Goal: Information Seeking & Learning: Learn about a topic

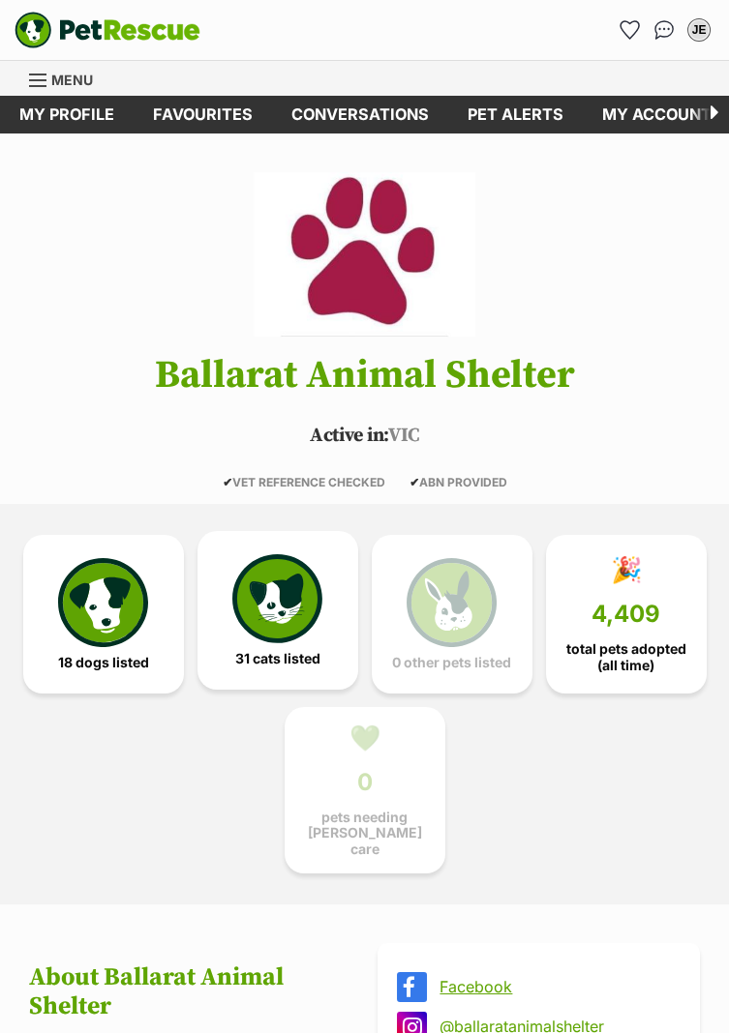
click at [265, 613] on img at bounding box center [276, 598] width 89 height 89
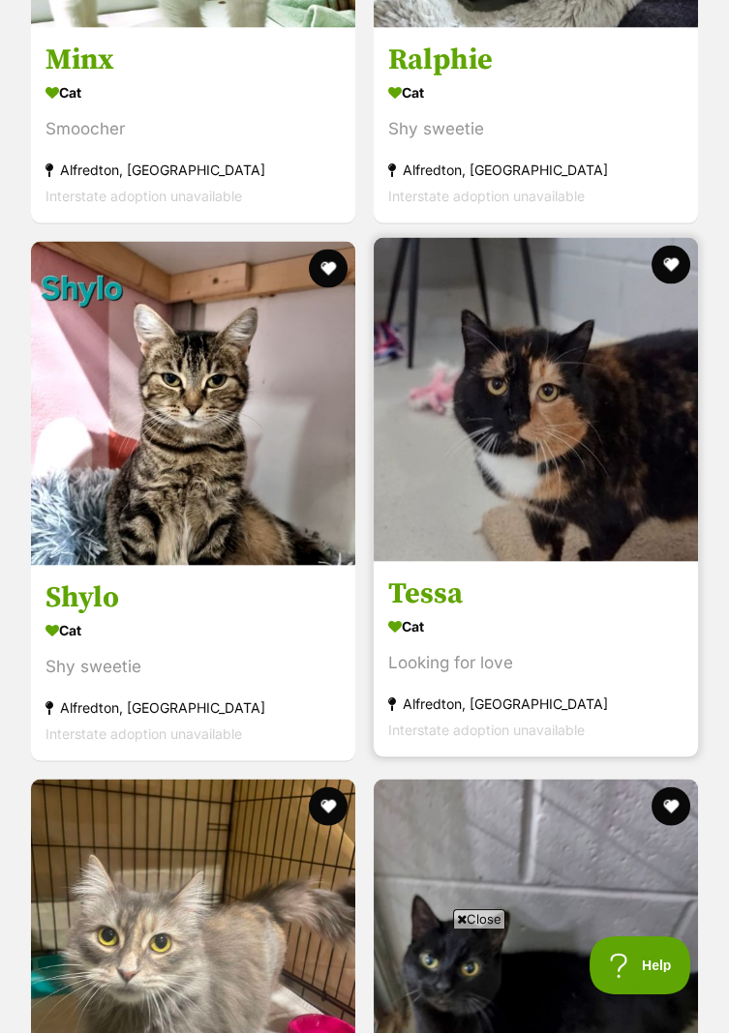
click at [603, 456] on img at bounding box center [535, 400] width 324 height 324
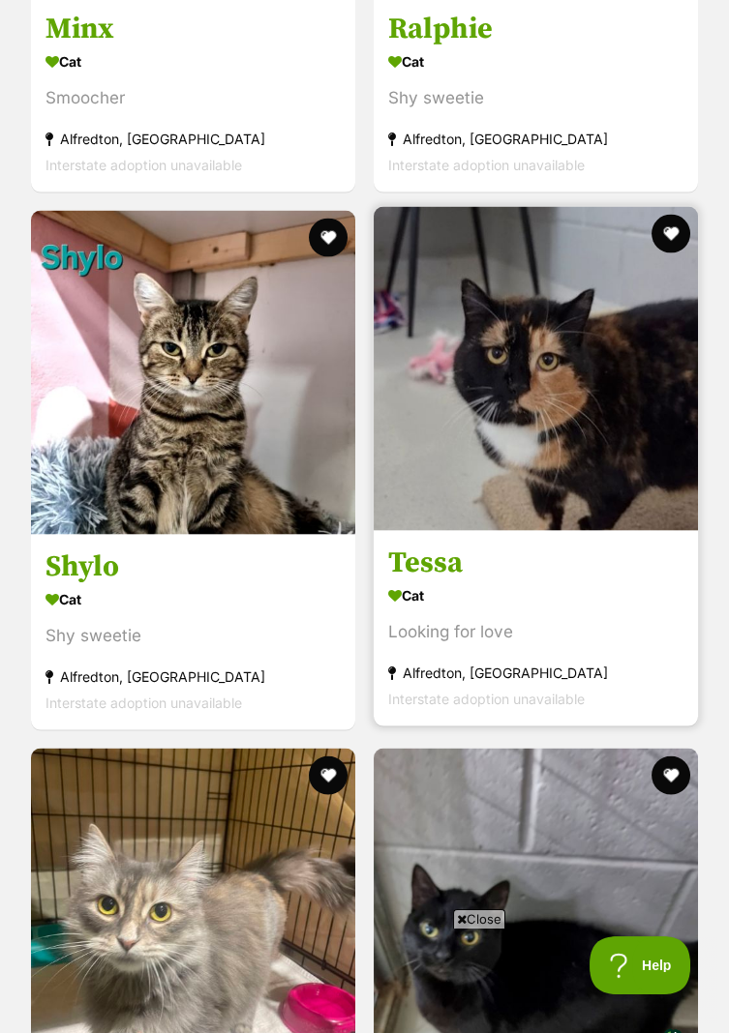
scroll to position [6970, 0]
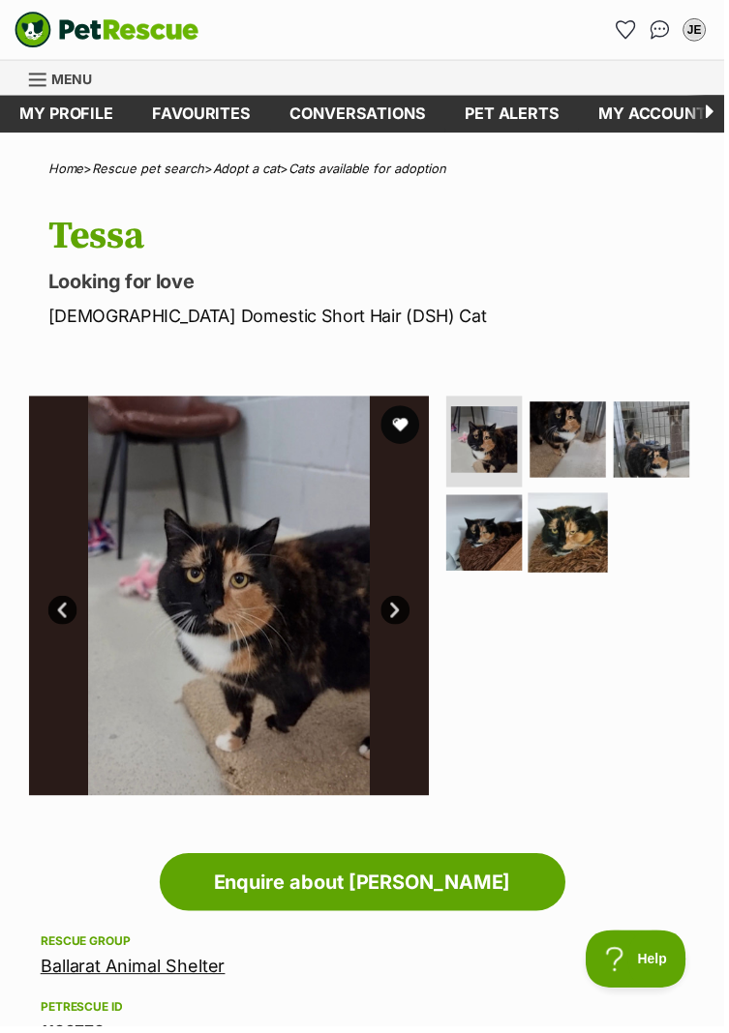
click at [572, 530] on img at bounding box center [571, 536] width 80 height 80
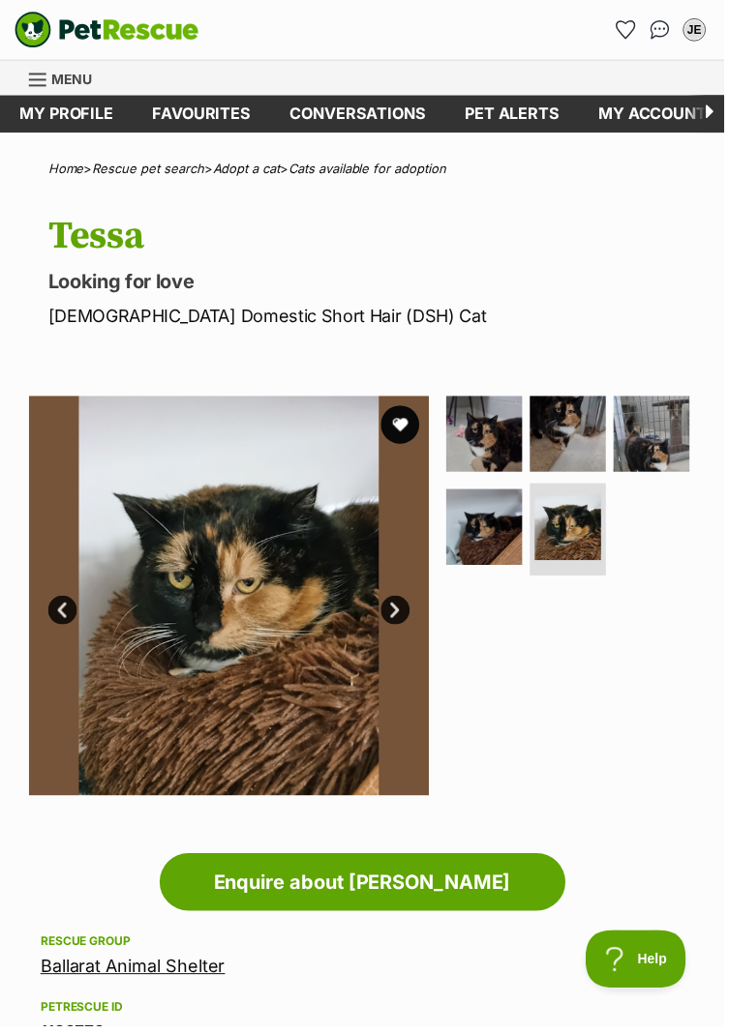
click at [402, 602] on link "Next" at bounding box center [397, 614] width 29 height 29
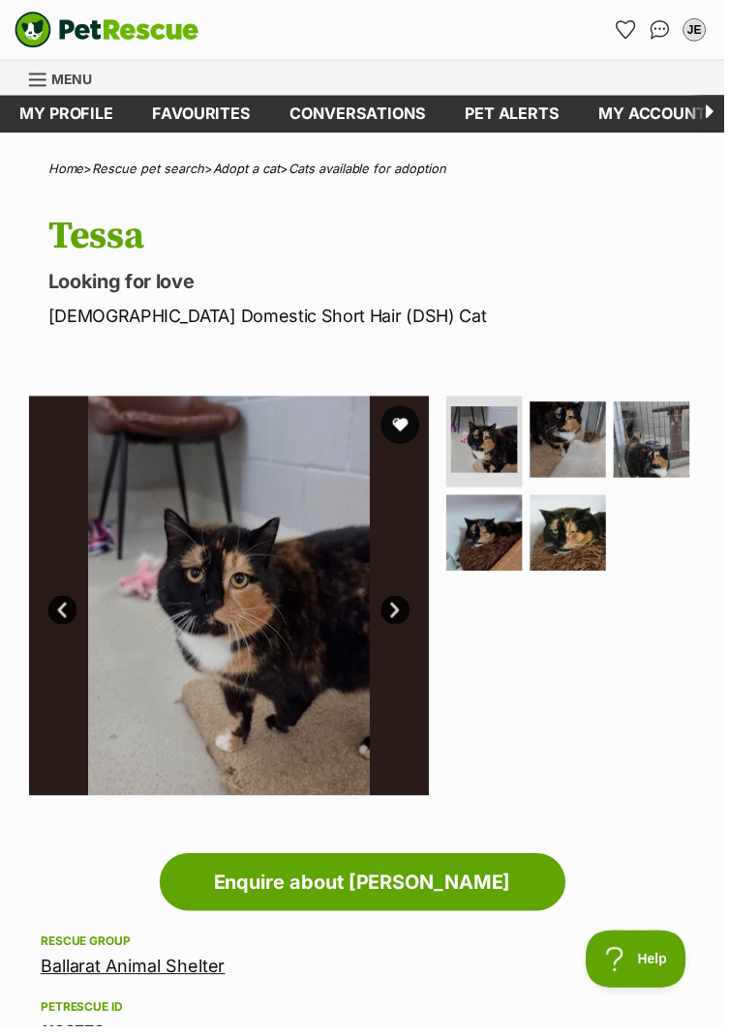
click at [403, 612] on link "Next" at bounding box center [397, 614] width 29 height 29
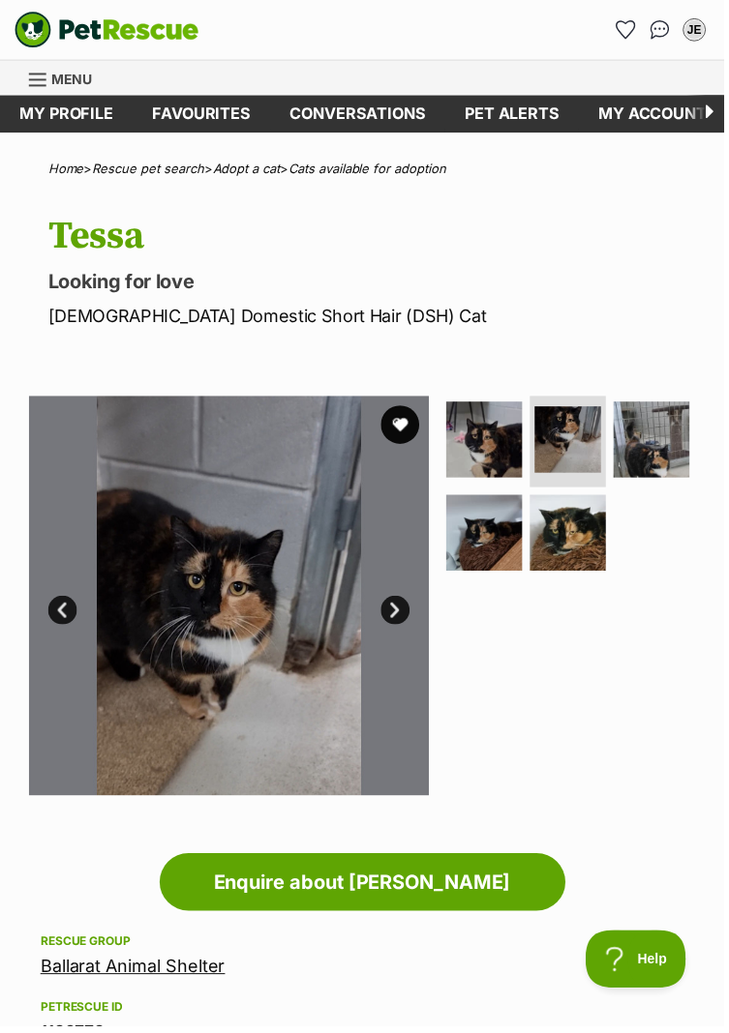
click at [408, 606] on link "Next" at bounding box center [397, 614] width 29 height 29
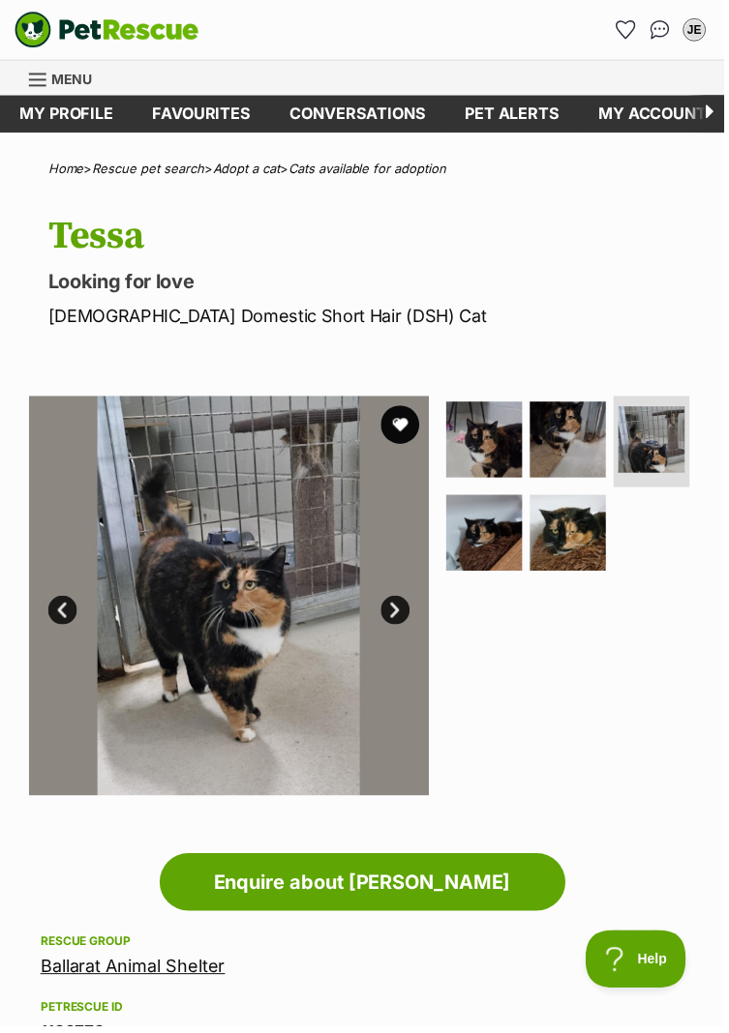
click at [401, 612] on link "Next" at bounding box center [397, 614] width 29 height 29
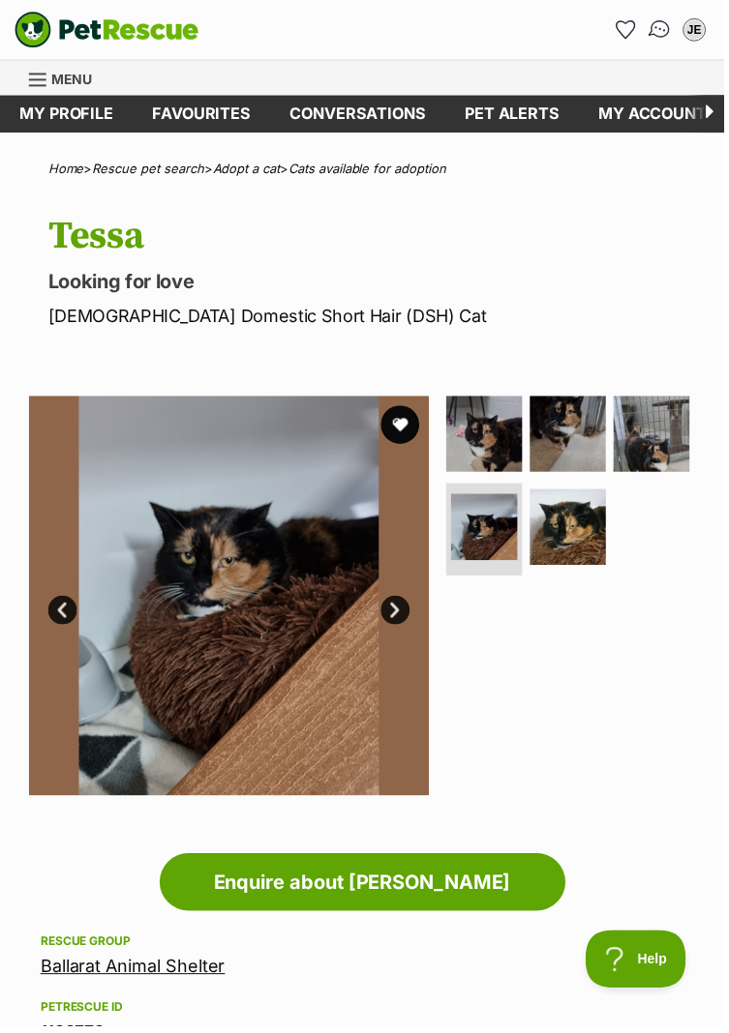
click at [661, 25] on img "Conversations" at bounding box center [664, 29] width 26 height 25
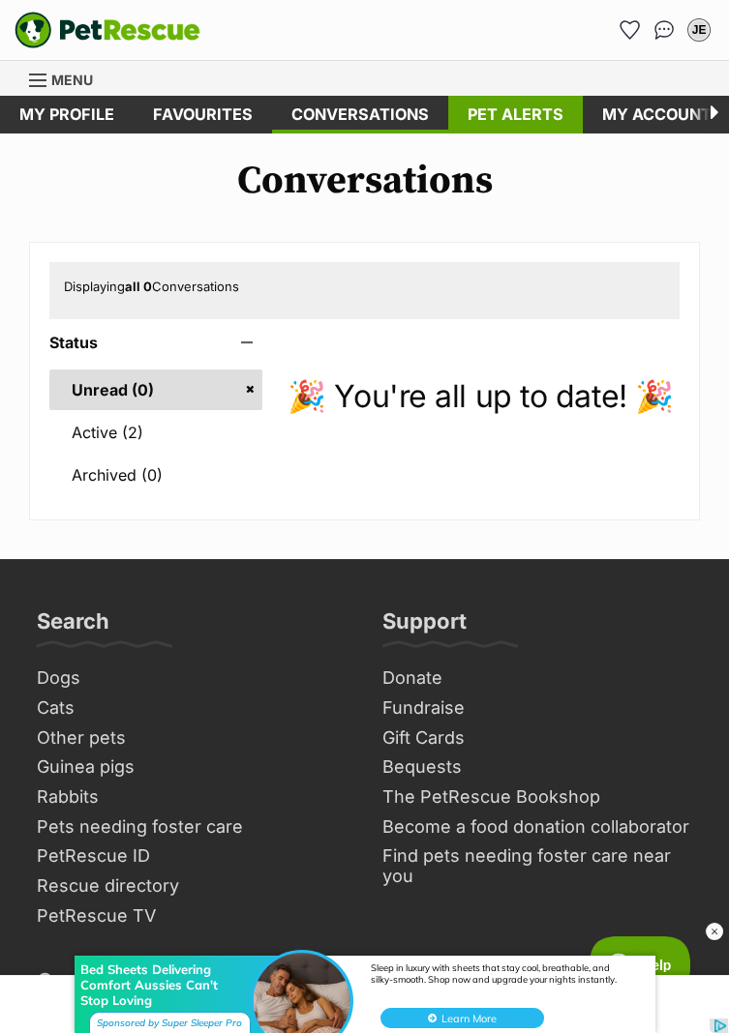
click at [492, 107] on link "Pet alerts" at bounding box center [515, 115] width 134 height 38
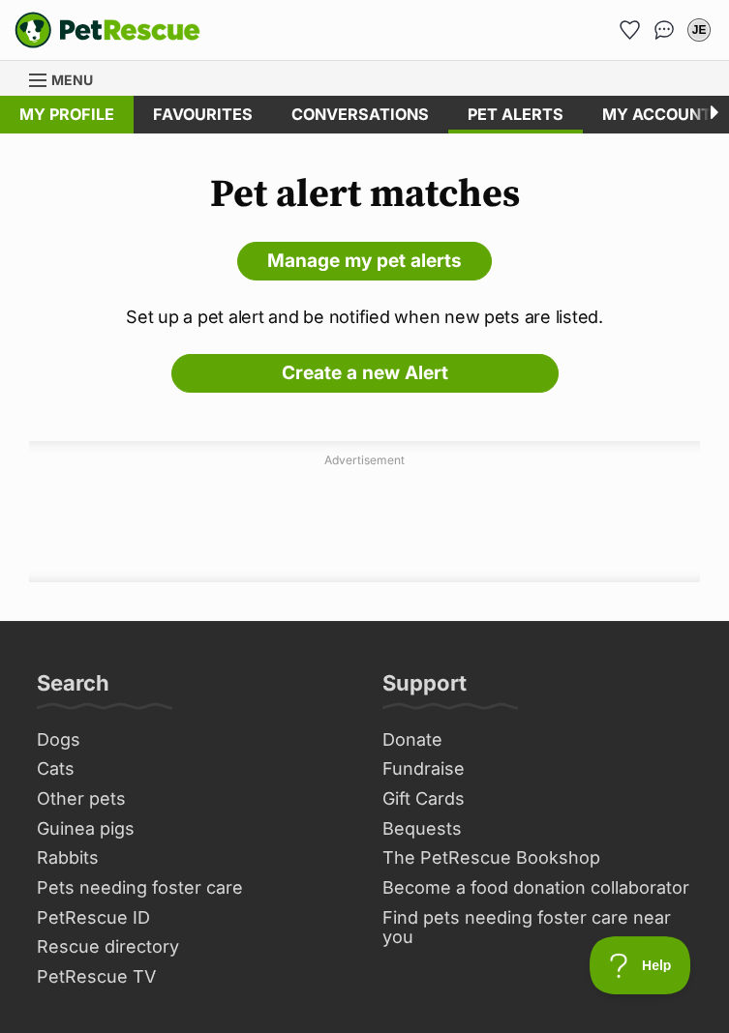
click at [68, 111] on link "My profile" at bounding box center [67, 115] width 134 height 38
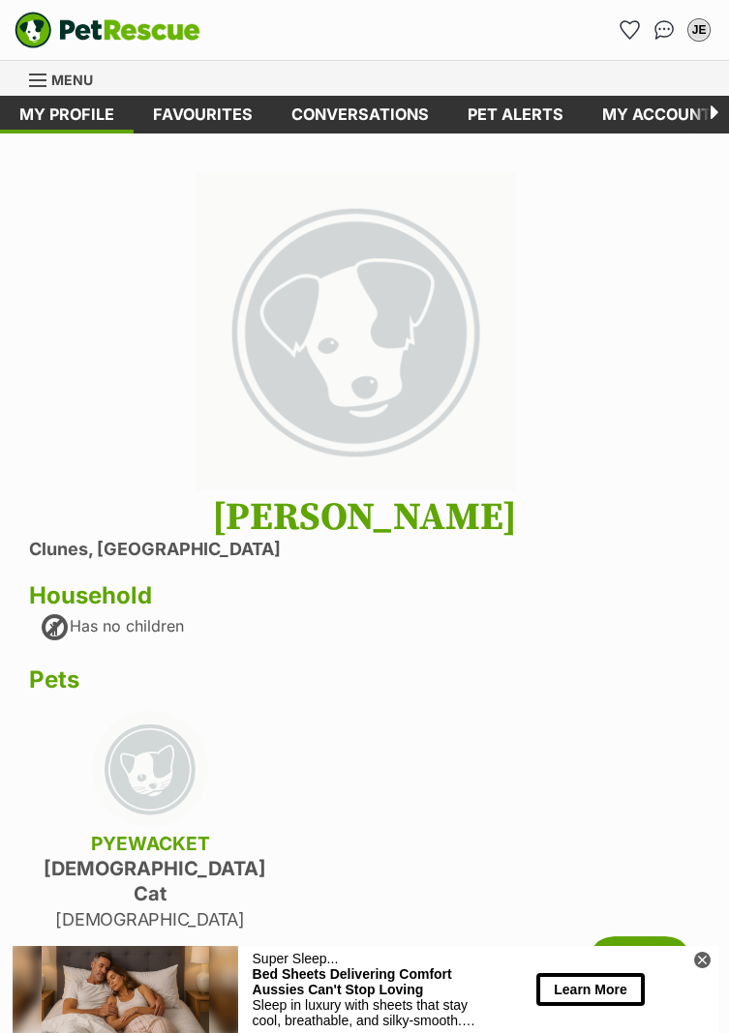
click at [671, 92] on div "Dogs Find a dog on PetRescue View all dogs Browse all of the doggos looking for…" at bounding box center [410, 78] width 608 height 35
click at [641, 113] on link "My account" at bounding box center [656, 115] width 148 height 38
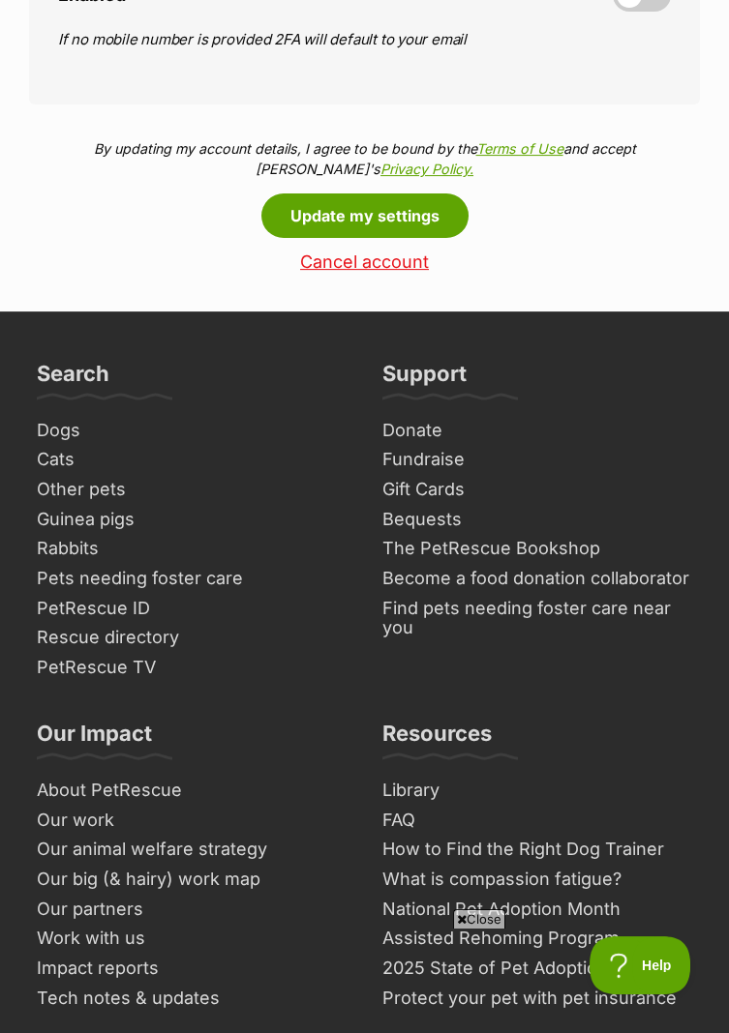
scroll to position [1108, 0]
